Goal: Complete application form

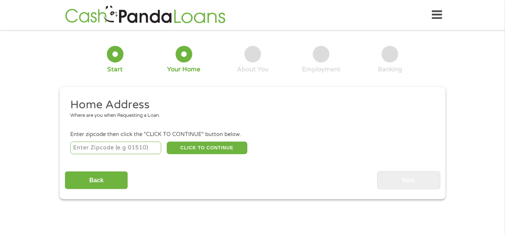
click at [139, 147] on input "number" at bounding box center [115, 148] width 91 height 13
type input "92346"
select select "California"
click at [193, 149] on button "CLICK TO CONTINUE" at bounding box center [207, 148] width 81 height 13
type input "92346"
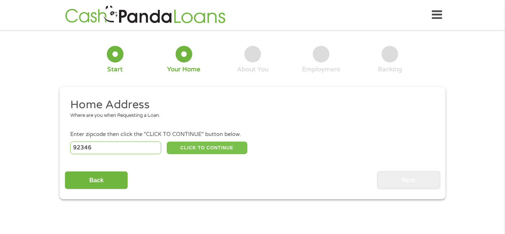
type input "Highland"
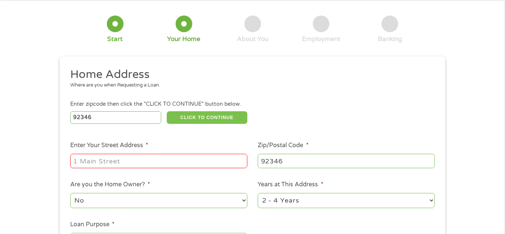
scroll to position [33, 0]
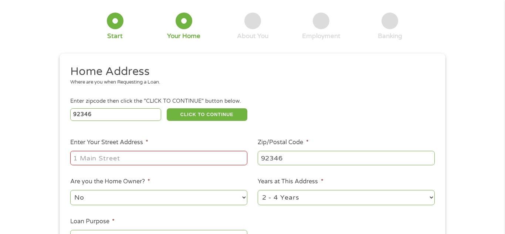
click at [153, 158] on input "Enter Your Street Address *" at bounding box center [158, 158] width 177 height 14
type input "7122 Bangor Ave"
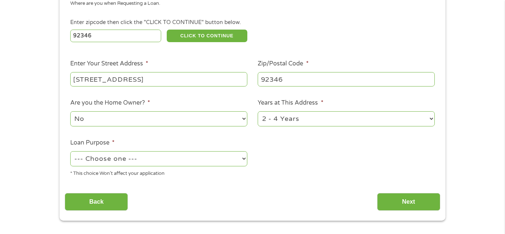
scroll to position [112, 0]
click at [293, 117] on select "1 Year or less 1 - 2 Years 2 - 4 Years Over 4 Years" at bounding box center [346, 118] width 177 height 15
select select "60months"
click at [258, 112] on select "1 Year or less 1 - 2 Years 2 - 4 Years Over 4 Years" at bounding box center [346, 118] width 177 height 15
click at [242, 160] on select "--- Choose one --- Pay Bills Debt Consolidation Home Improvement Major Purchase…" at bounding box center [158, 158] width 177 height 15
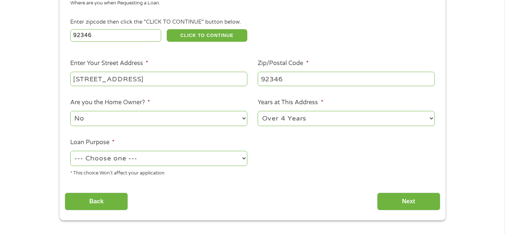
select select "debtconsolidation"
click at [70, 152] on select "--- Choose one --- Pay Bills Debt Consolidation Home Improvement Major Purchase…" at bounding box center [158, 158] width 177 height 15
click at [390, 199] on input "Next" at bounding box center [408, 202] width 63 height 18
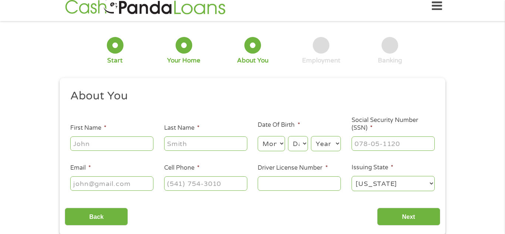
scroll to position [0, 0]
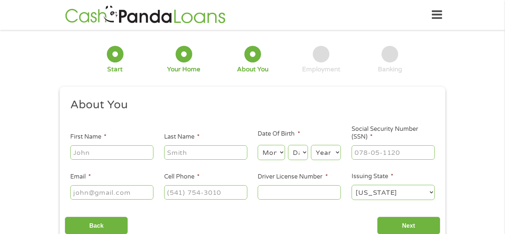
click at [121, 151] on input "First Name *" at bounding box center [111, 152] width 83 height 14
type input "APRIL"
type input "ROBERSON"
type input "aprilrober.35@gmail.com"
type input "(909) 534-7138"
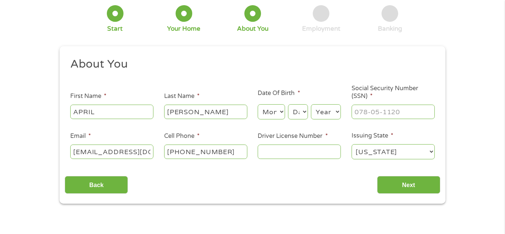
scroll to position [43, 0]
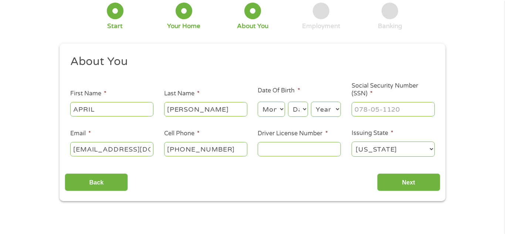
click at [267, 109] on select "Month 1 2 3 4 5 6 7 8 9 10 11 12" at bounding box center [271, 109] width 27 height 15
select select "10"
click at [258, 102] on select "Month 1 2 3 4 5 6 7 8 9 10 11 12" at bounding box center [271, 109] width 27 height 15
click at [295, 108] on select "Day 1 2 3 4 5 6 7 8 9 10 11 12 13 14 15 16 17 18 19 20 21 22 23 24 25 26 27 28 …" at bounding box center [298, 109] width 20 height 15
select select "12"
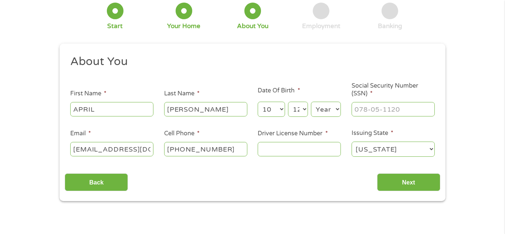
click at [288, 102] on select "Day 1 2 3 4 5 6 7 8 9 10 11 12 13 14 15 16 17 18 19 20 21 22 23 24 25 26 27 28 …" at bounding box center [298, 109] width 20 height 15
click at [320, 108] on select "Year 2007 2006 2005 2004 2003 2002 2001 2000 1999 1998 1997 1996 1995 1994 1993…" at bounding box center [326, 109] width 30 height 15
select select "1976"
click at [311, 102] on select "Year 2007 2006 2005 2004 2003 2002 2001 2000 1999 1998 1997 1996 1995 1994 1993…" at bounding box center [326, 109] width 30 height 15
click at [388, 179] on input "Next" at bounding box center [408, 182] width 63 height 18
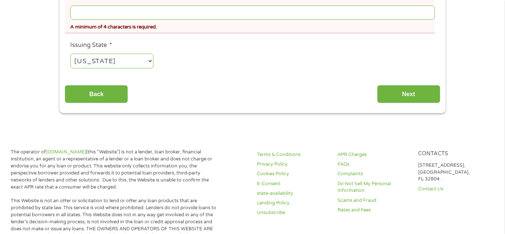
scroll to position [309, 0]
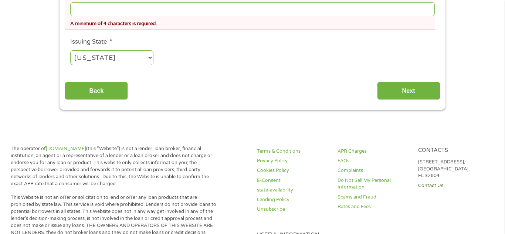
click at [438, 185] on link "Contact Us" at bounding box center [454, 185] width 72 height 7
